Goal: Leave review/rating: Leave review/rating

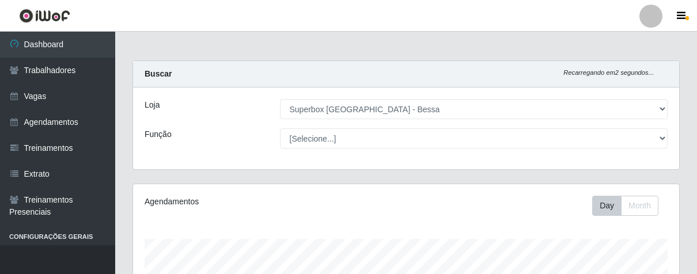
select select "206"
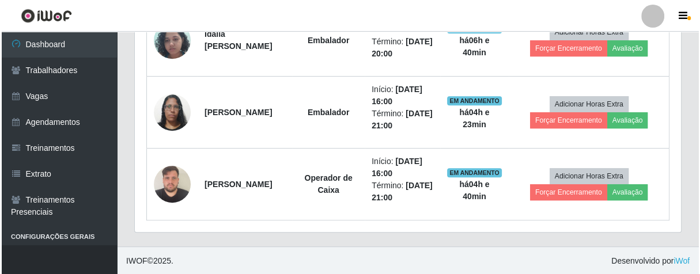
scroll to position [238, 545]
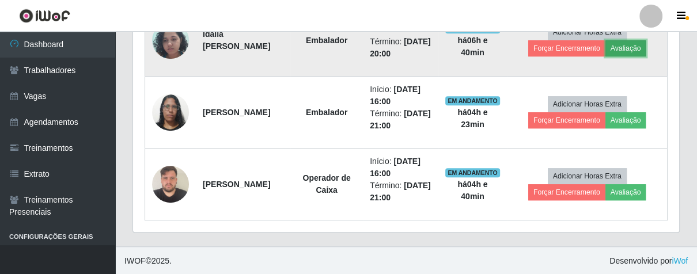
drag, startPoint x: 0, startPoint y: 0, endPoint x: 626, endPoint y: 44, distance: 627.9
click at [626, 44] on button "Avaliação" at bounding box center [625, 48] width 41 height 16
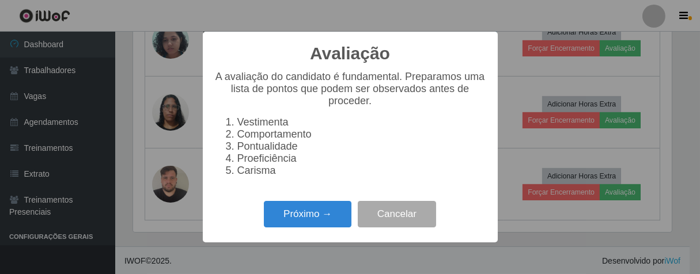
scroll to position [238, 539]
click at [316, 226] on button "Próximo →" at bounding box center [308, 214] width 88 height 27
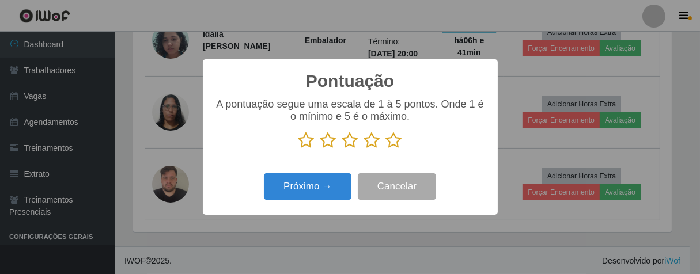
click at [391, 146] on icon at bounding box center [394, 140] width 16 height 17
click at [386, 149] on input "radio" at bounding box center [386, 149] width 0 height 0
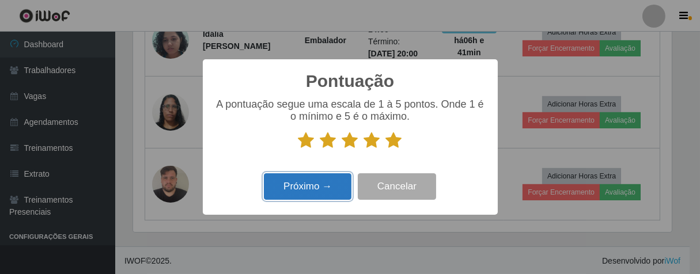
click at [340, 186] on button "Próximo →" at bounding box center [308, 186] width 88 height 27
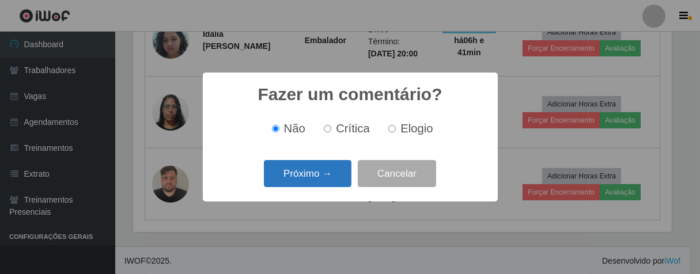
click at [335, 177] on button "Próximo →" at bounding box center [308, 173] width 88 height 27
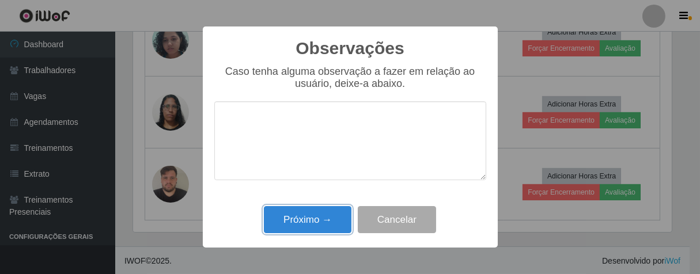
drag, startPoint x: 337, startPoint y: 211, endPoint x: 444, endPoint y: 144, distance: 126.2
click at [340, 207] on div "Próximo → Cancelar" at bounding box center [350, 219] width 272 height 33
click at [290, 221] on button "Próximo →" at bounding box center [308, 219] width 88 height 27
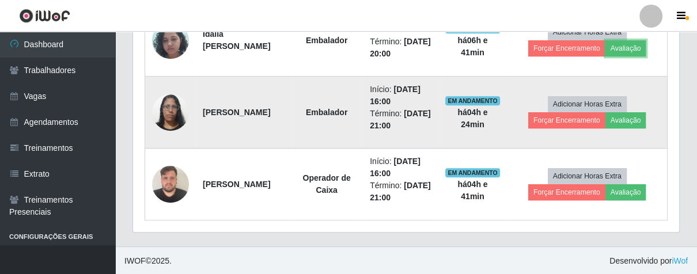
scroll to position [238, 545]
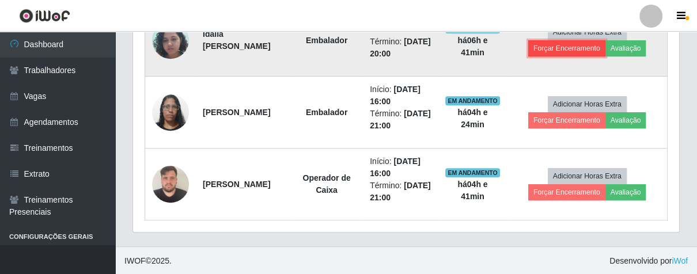
click at [554, 47] on button "Forçar Encerramento" at bounding box center [566, 48] width 77 height 16
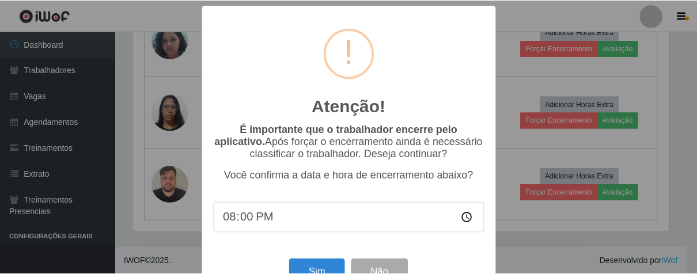
scroll to position [40, 0]
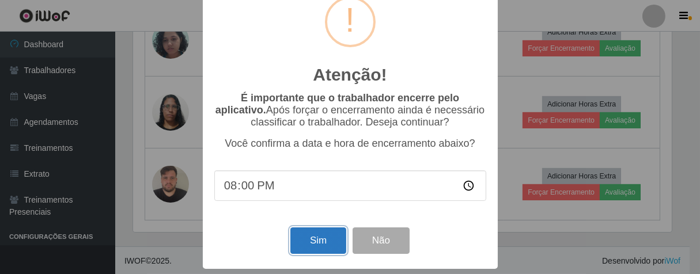
click at [307, 233] on button "Sim" at bounding box center [318, 240] width 56 height 27
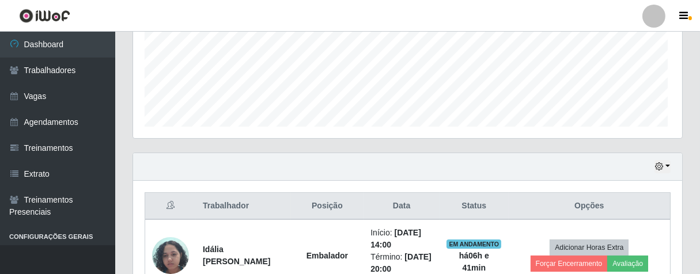
scroll to position [238, 539]
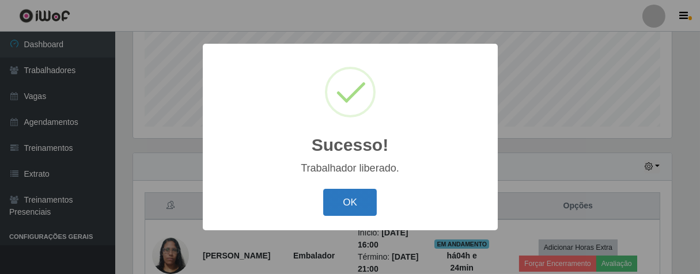
drag, startPoint x: 377, startPoint y: 197, endPoint x: 368, endPoint y: 197, distance: 9.2
click at [377, 197] on div "OK Cancel" at bounding box center [350, 202] width 272 height 33
click at [368, 197] on button "OK" at bounding box center [350, 202] width 54 height 27
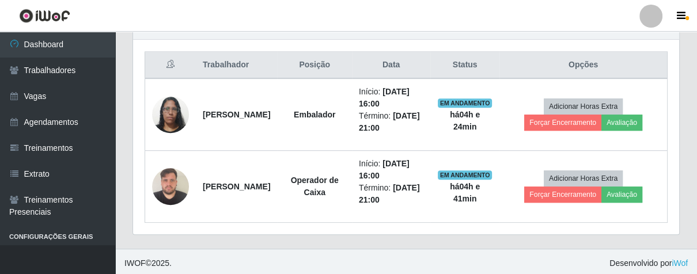
scroll to position [238, 545]
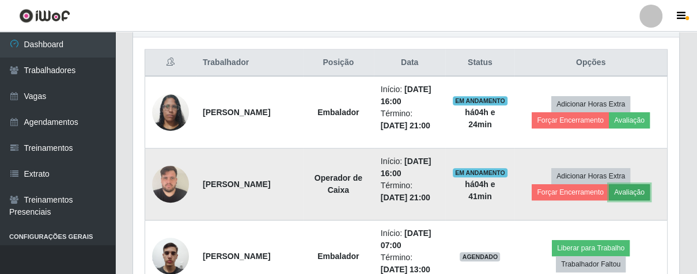
click at [621, 191] on button "Avaliação" at bounding box center [629, 192] width 41 height 16
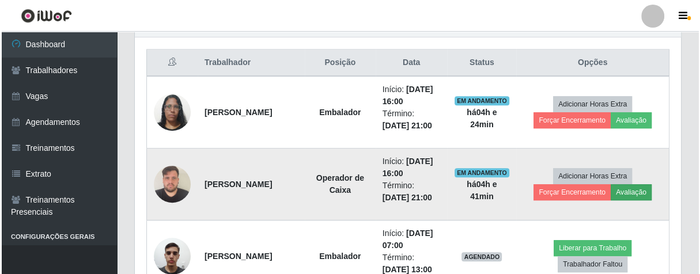
scroll to position [238, 539]
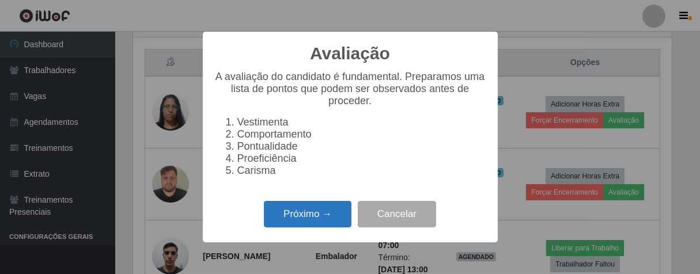
click at [326, 223] on button "Próximo →" at bounding box center [308, 214] width 88 height 27
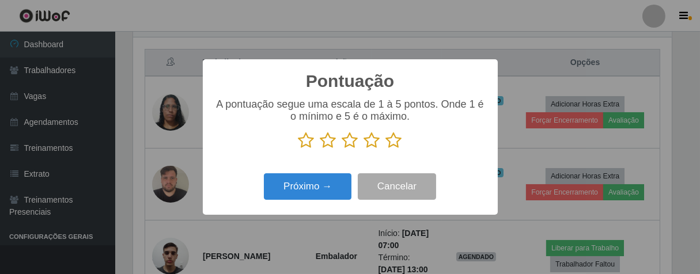
scroll to position [575509, 575209]
click at [387, 142] on icon at bounding box center [394, 140] width 16 height 17
click at [386, 149] on input "radio" at bounding box center [386, 149] width 0 height 0
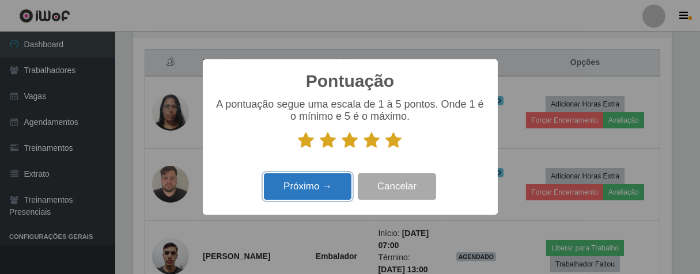
click at [332, 187] on button "Próximo →" at bounding box center [308, 186] width 88 height 27
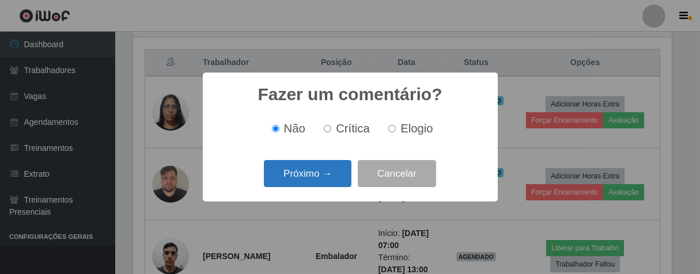
click at [328, 178] on button "Próximo →" at bounding box center [308, 173] width 88 height 27
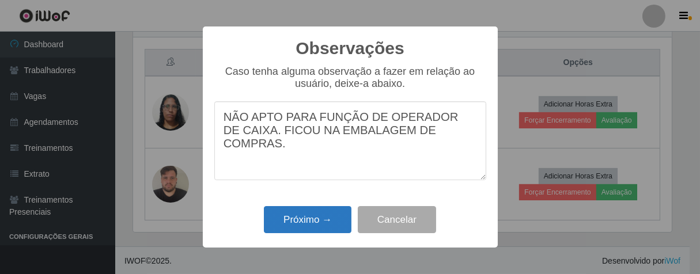
type textarea "NÃO APTO PARA FUNÇÃO DE OPERADOR DE CAIXA. FICOU NA EMBALAGEM DE COMPRAS."
click at [323, 225] on button "Próximo →" at bounding box center [308, 219] width 88 height 27
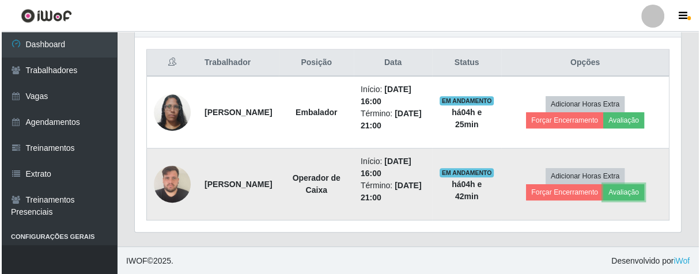
scroll to position [238, 545]
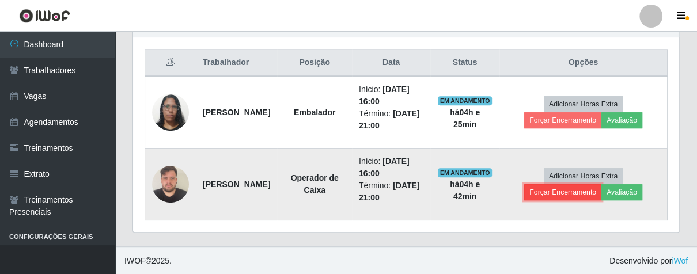
click at [552, 188] on button "Forçar Encerramento" at bounding box center [562, 192] width 77 height 16
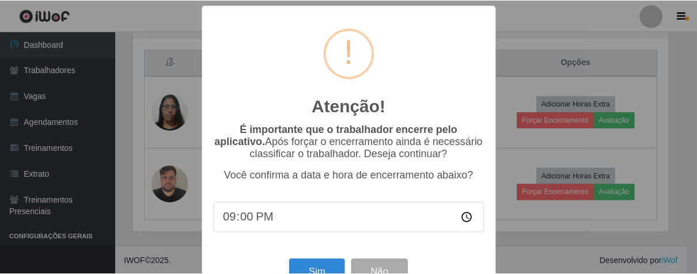
scroll to position [40, 0]
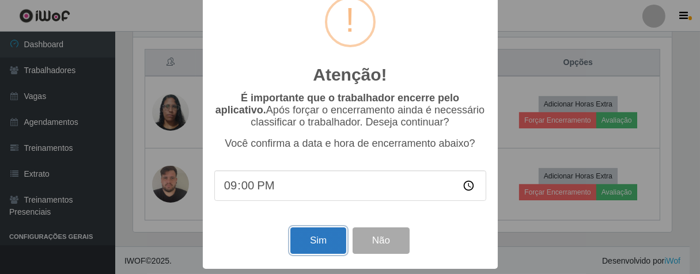
click at [303, 235] on button "Sim" at bounding box center [318, 240] width 56 height 27
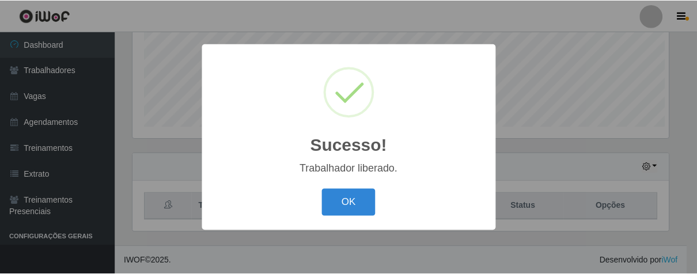
scroll to position [238, 539]
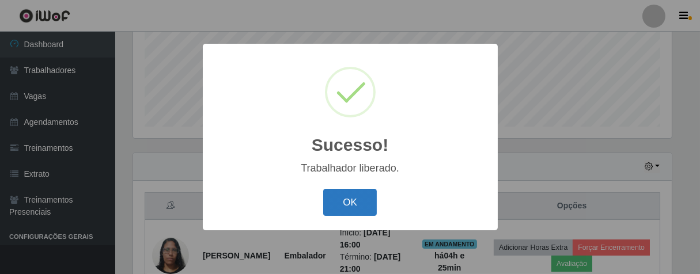
click at [359, 195] on button "OK" at bounding box center [350, 202] width 54 height 27
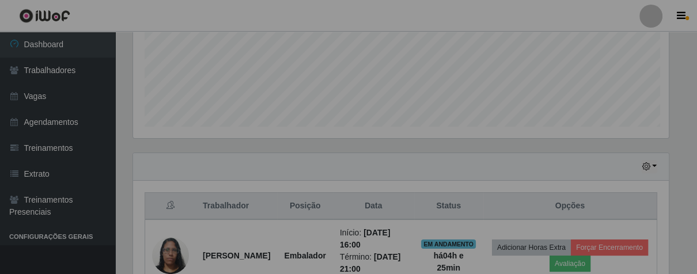
scroll to position [238, 545]
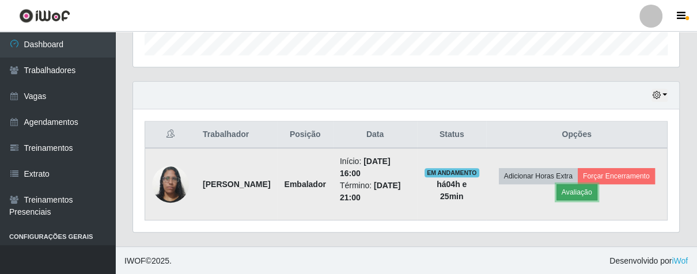
click at [597, 186] on button "Avaliação" at bounding box center [576, 192] width 41 height 16
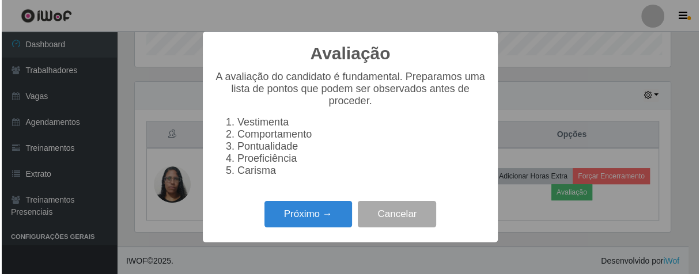
scroll to position [238, 539]
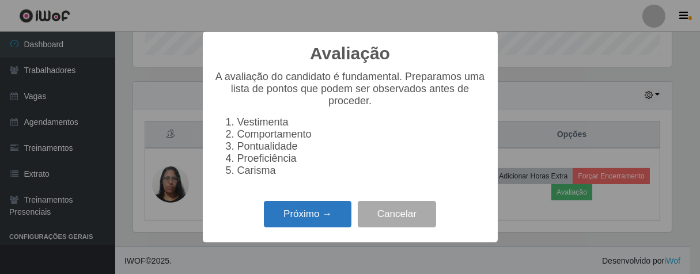
click at [322, 218] on button "Próximo →" at bounding box center [308, 214] width 88 height 27
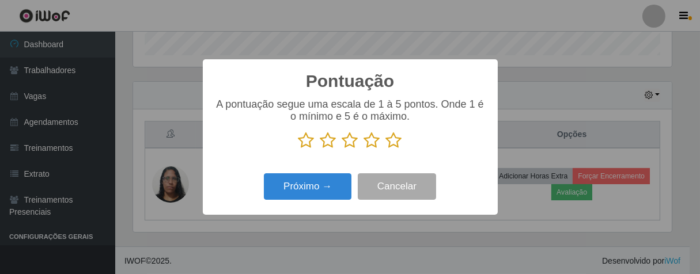
drag, startPoint x: 375, startPoint y: 139, endPoint x: 352, endPoint y: 158, distance: 30.3
click at [374, 142] on icon at bounding box center [372, 140] width 16 height 17
click at [364, 149] on input "radio" at bounding box center [364, 149] width 0 height 0
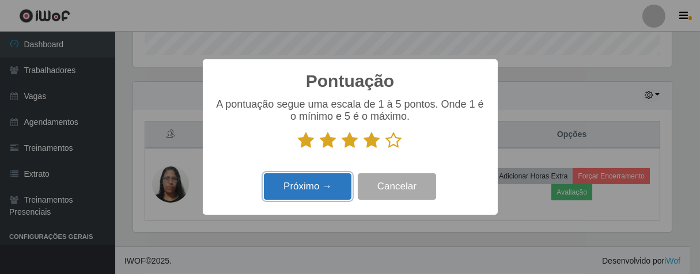
click at [324, 183] on button "Próximo →" at bounding box center [308, 186] width 88 height 27
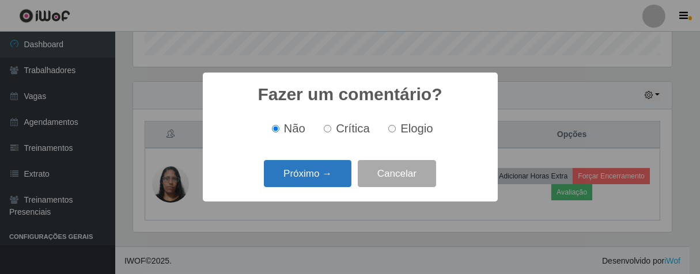
click at [324, 168] on button "Próximo →" at bounding box center [308, 173] width 88 height 27
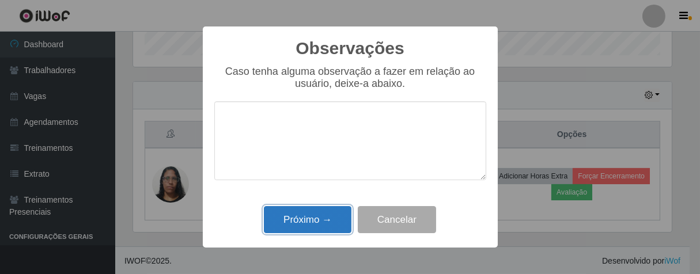
click at [338, 227] on button "Próximo →" at bounding box center [308, 219] width 88 height 27
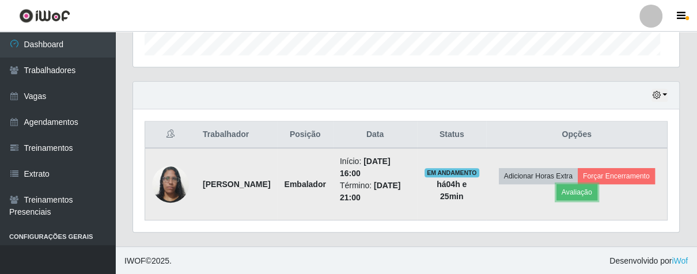
scroll to position [238, 545]
click at [577, 184] on button "Forçar Encerramento" at bounding box center [615, 176] width 77 height 16
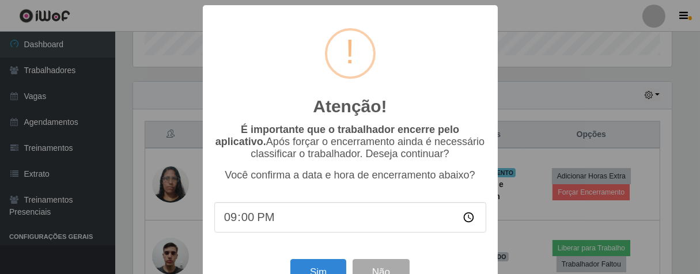
click at [324, 266] on div "Sim Não" at bounding box center [350, 272] width 272 height 33
click at [325, 269] on button "Sim" at bounding box center [318, 272] width 56 height 27
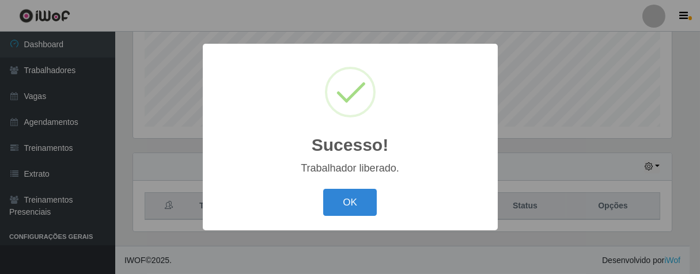
click at [323, 189] on button "OK" at bounding box center [350, 202] width 54 height 27
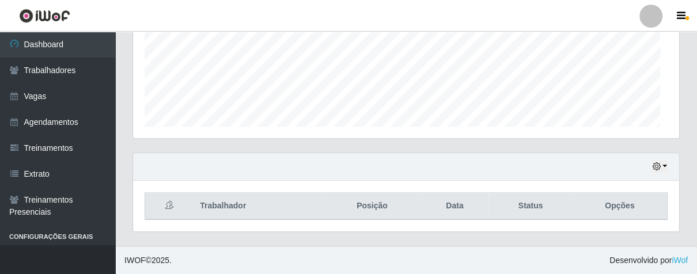
scroll to position [238, 545]
